Goal: Connect with others: Connect with other users

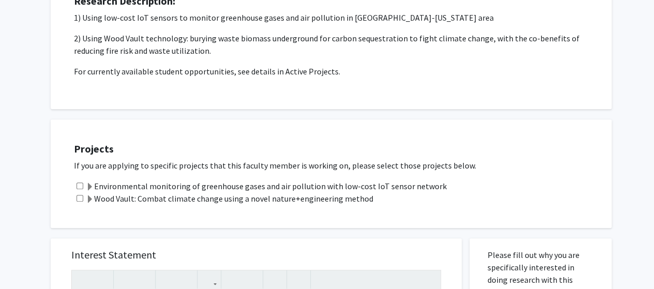
click at [148, 184] on label "Environmental monitoring of greenhouse gases and air pollution with low-cost Io…" at bounding box center [266, 186] width 361 height 12
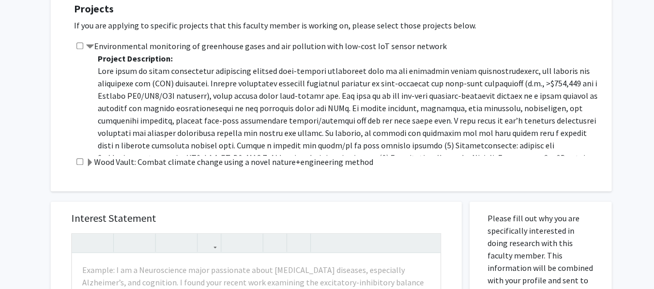
scroll to position [292, 0]
click at [82, 46] on input "checkbox" at bounding box center [79, 45] width 7 height 7
checkbox input "true"
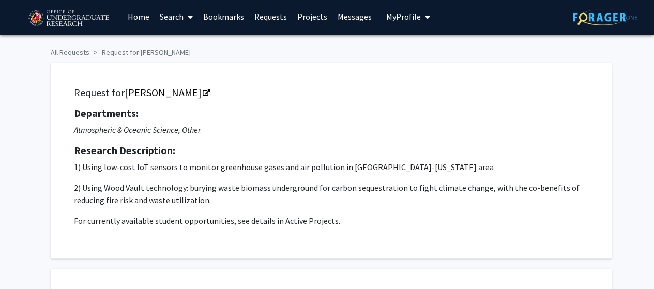
scroll to position [0, 0]
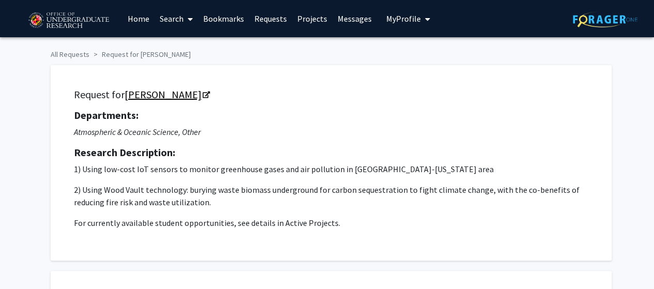
click at [138, 96] on link "Ning Zeng" at bounding box center [167, 94] width 84 height 13
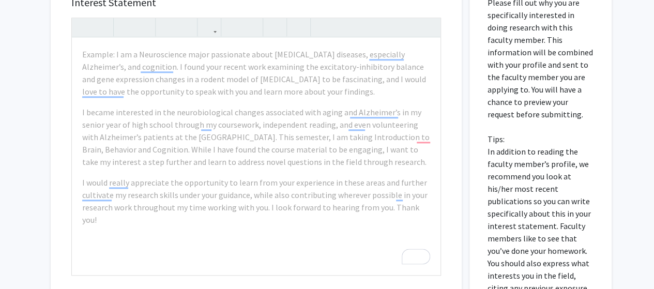
scroll to position [506, 0]
click at [162, 261] on div "Example: I am a Neuroscience major passionate about neurodegenerative diseases,…" at bounding box center [256, 156] width 368 height 237
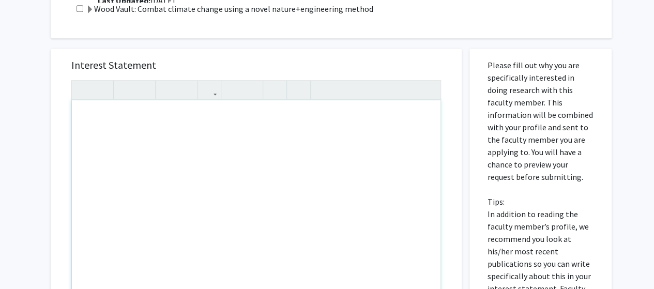
scroll to position [446, 0]
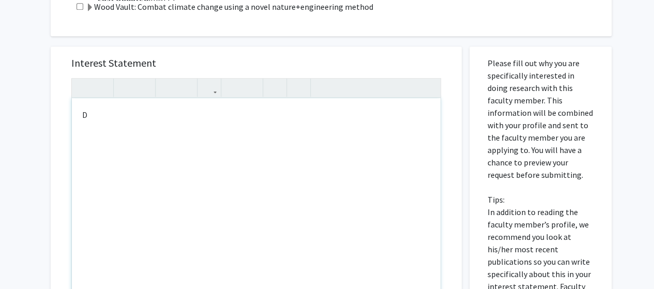
type textarea "D"
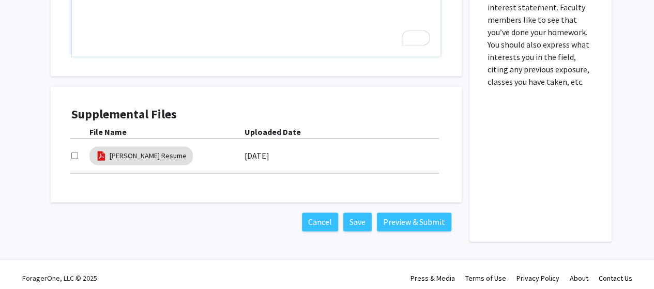
scroll to position [732, 0]
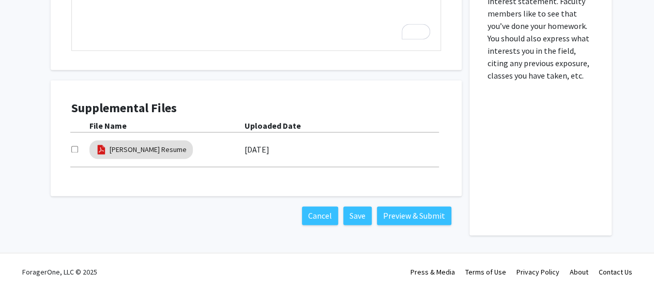
click at [73, 151] on input "checkbox" at bounding box center [74, 149] width 7 height 7
click at [76, 146] on input "checkbox" at bounding box center [74, 149] width 7 height 7
click at [75, 146] on input "checkbox" at bounding box center [74, 149] width 7 height 7
checkbox input "true"
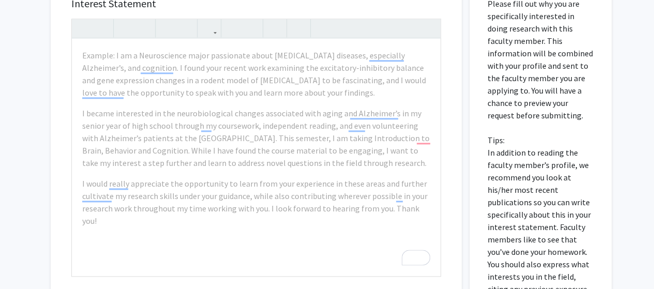
scroll to position [541, 0]
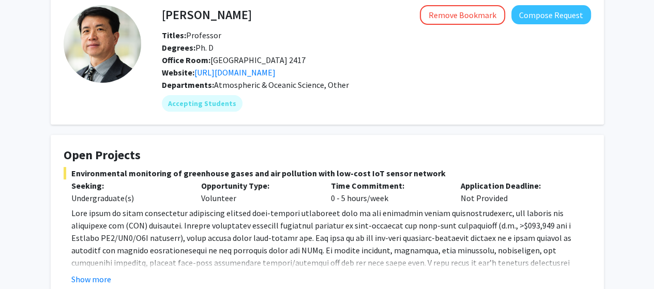
scroll to position [56, 0]
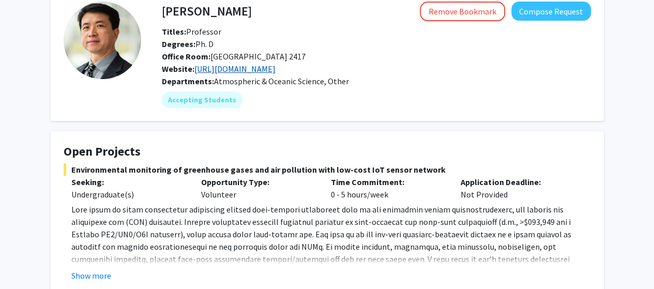
click at [250, 69] on link "[URL][DOMAIN_NAME]" at bounding box center [234, 69] width 81 height 10
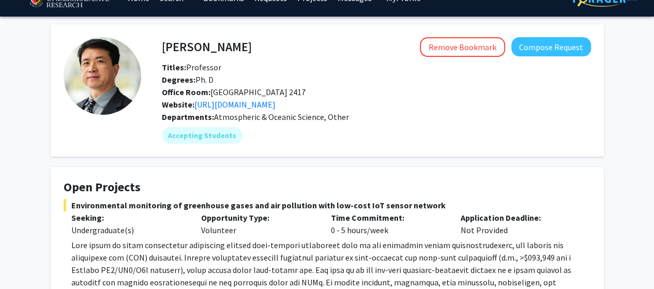
scroll to position [21, 0]
